Goal: Task Accomplishment & Management: Use online tool/utility

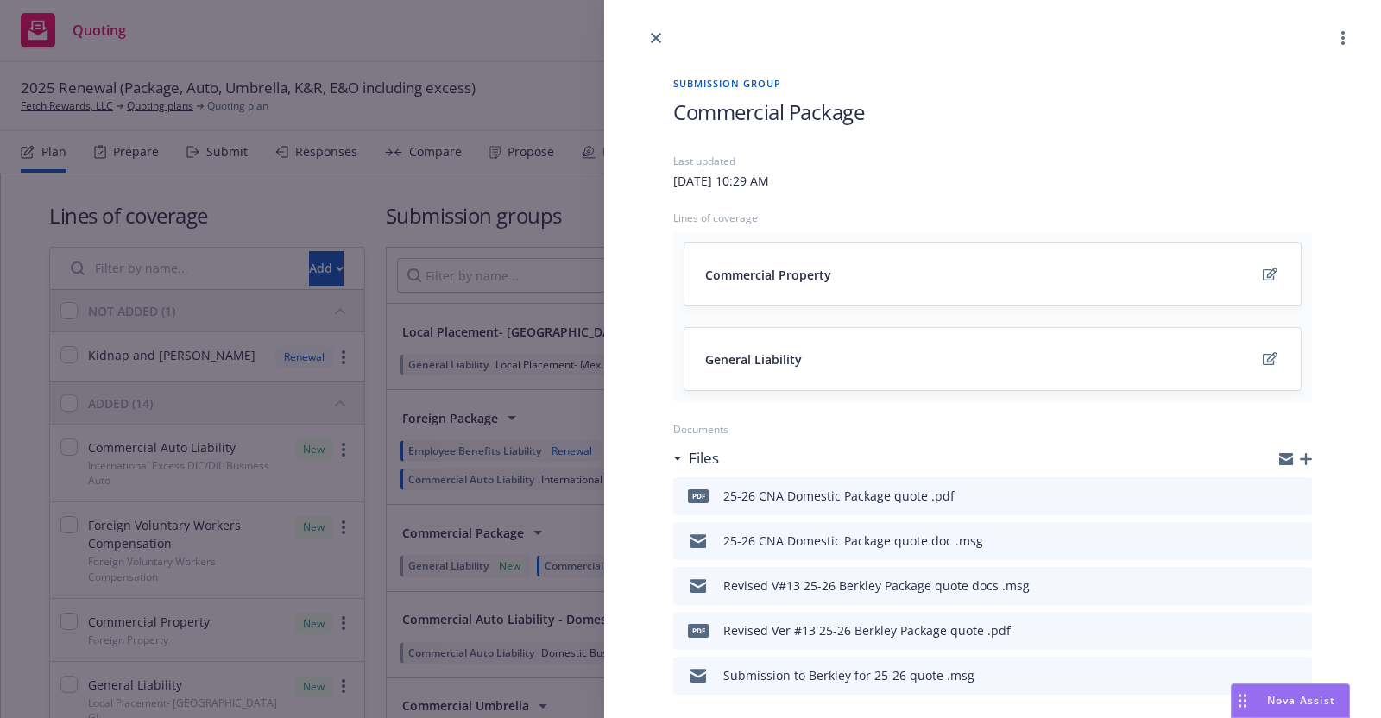
click at [1130, 122] on h1 "Commercial Package" at bounding box center [992, 112] width 639 height 28
click at [656, 33] on icon "close" at bounding box center [656, 38] width 10 height 10
